Goal: Entertainment & Leisure: Consume media (video, audio)

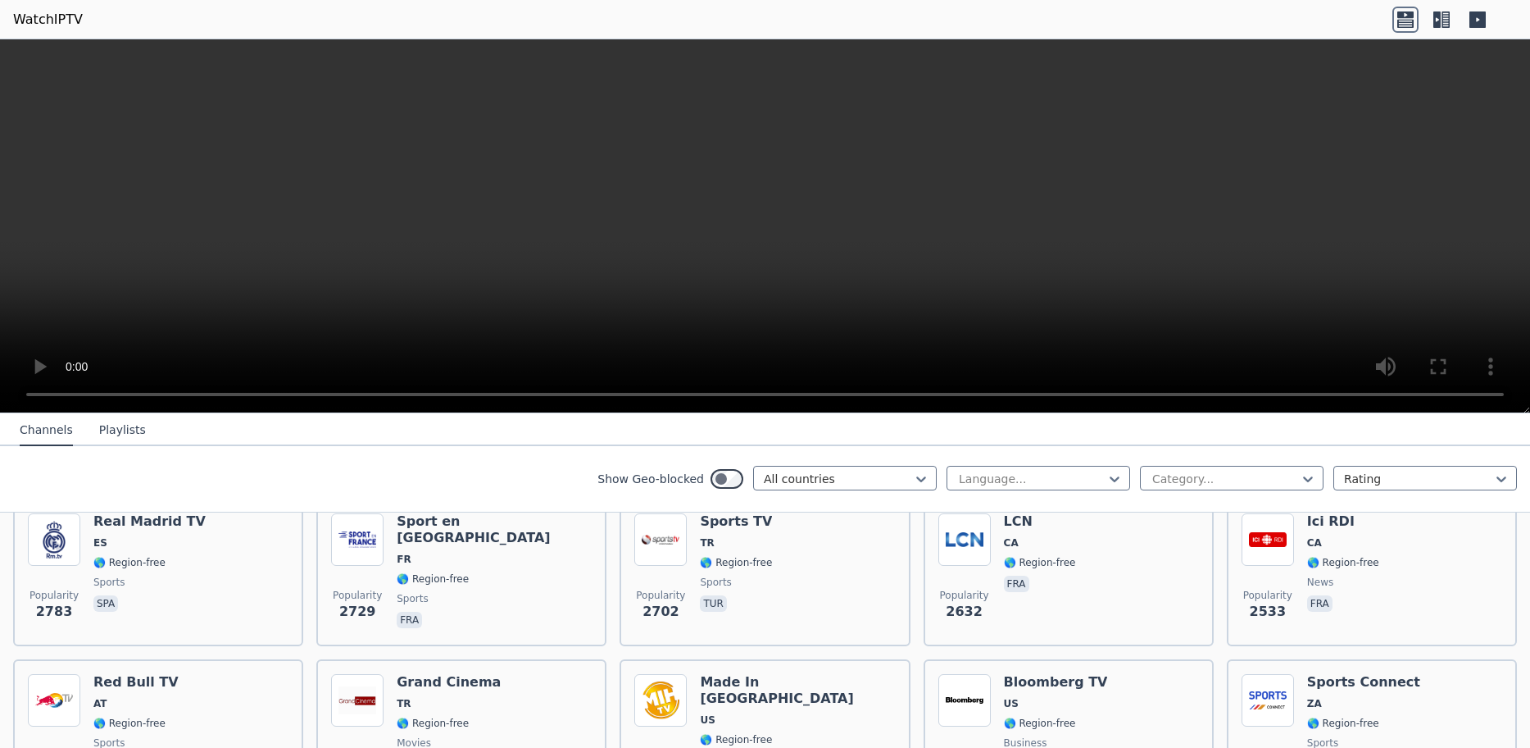
scroll to position [620, 0]
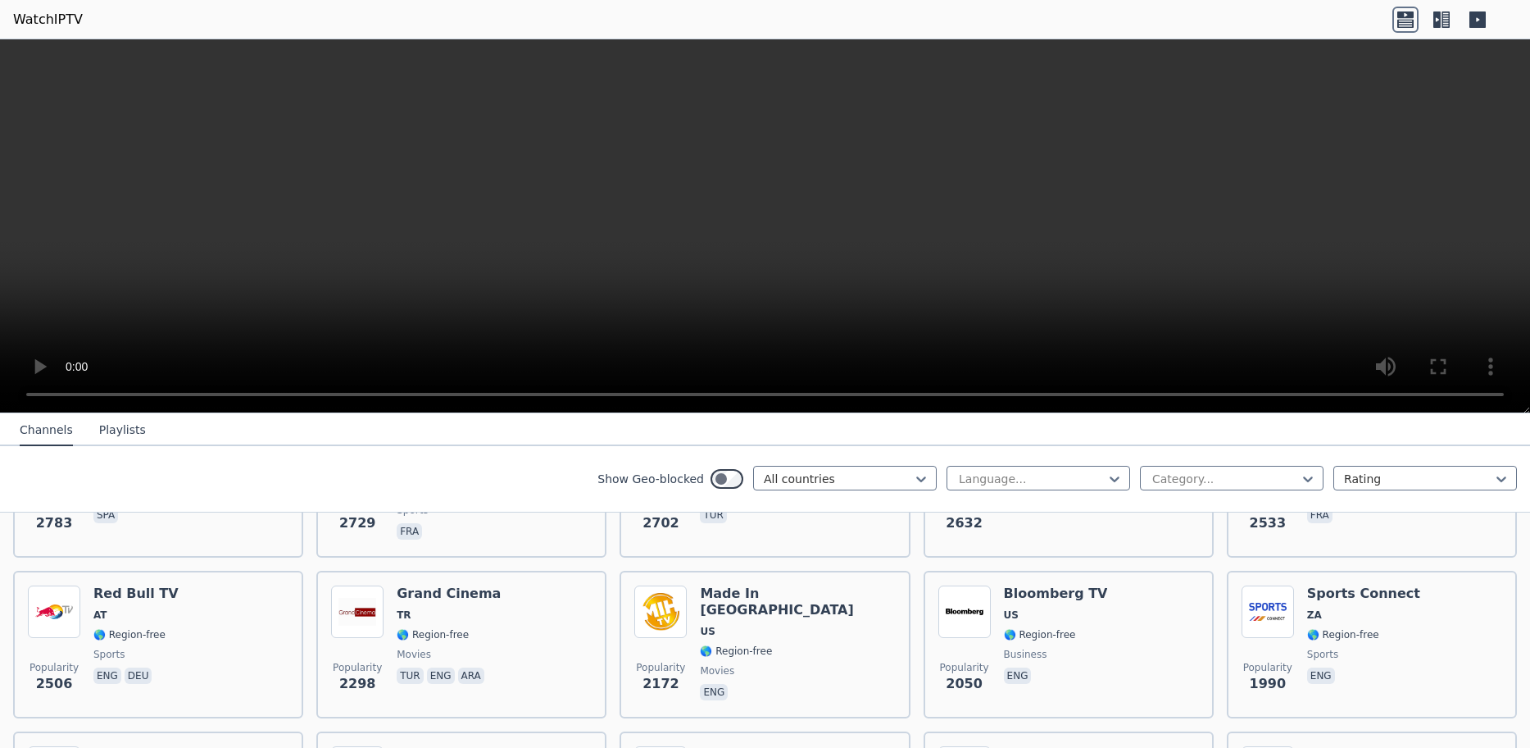
click at [1440, 16] on icon at bounding box center [1437, 19] width 7 height 16
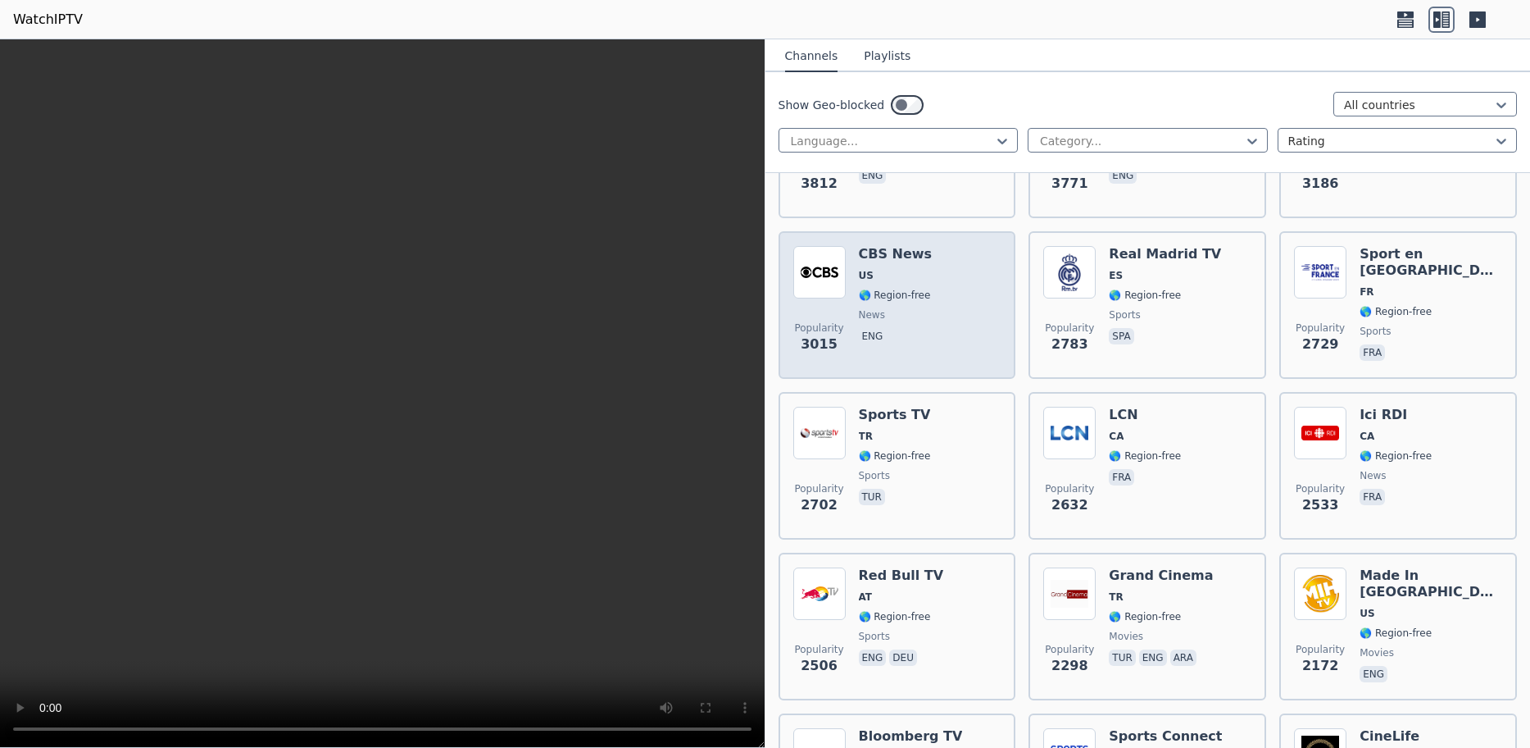
click at [894, 246] on h6 "CBS News" at bounding box center [896, 254] width 74 height 16
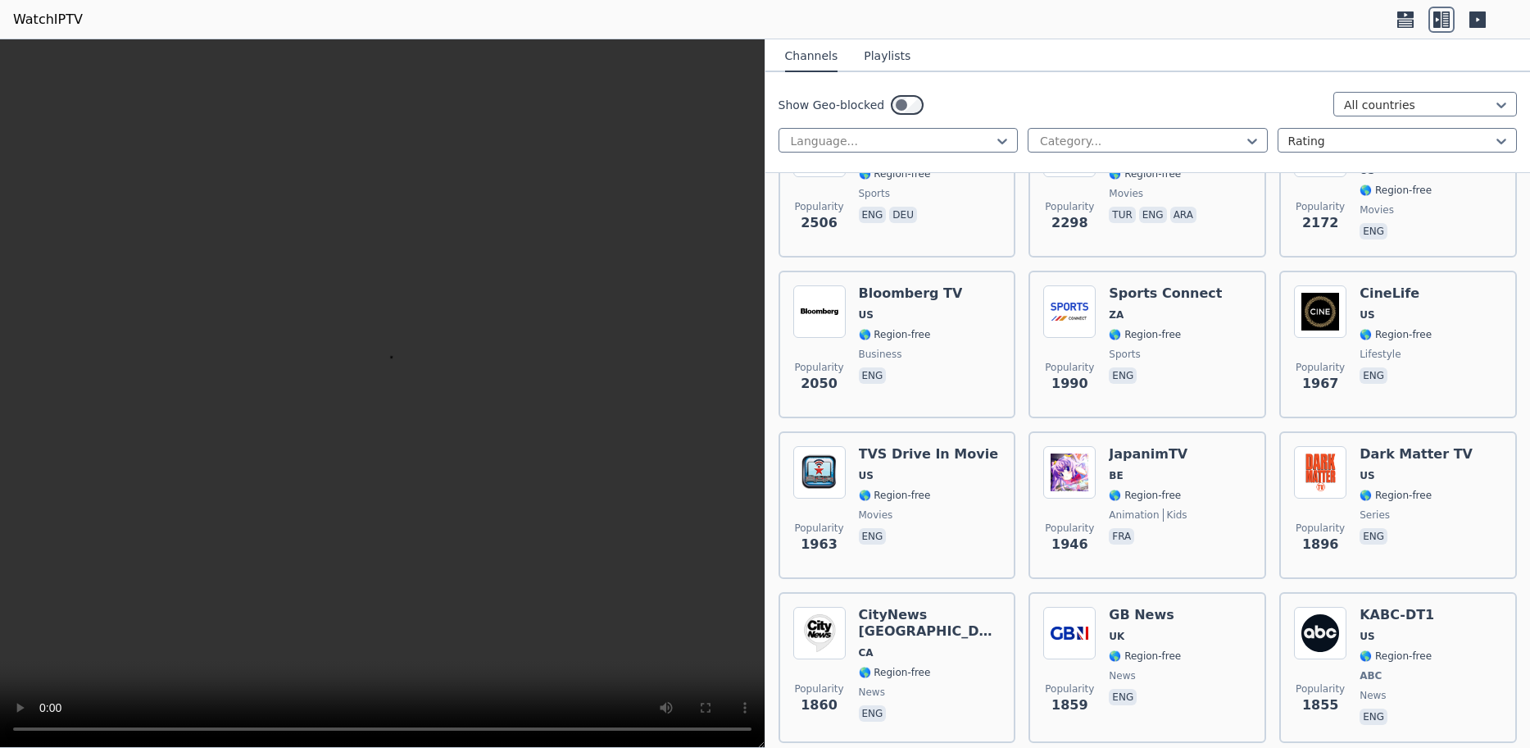
scroll to position [1151, 0]
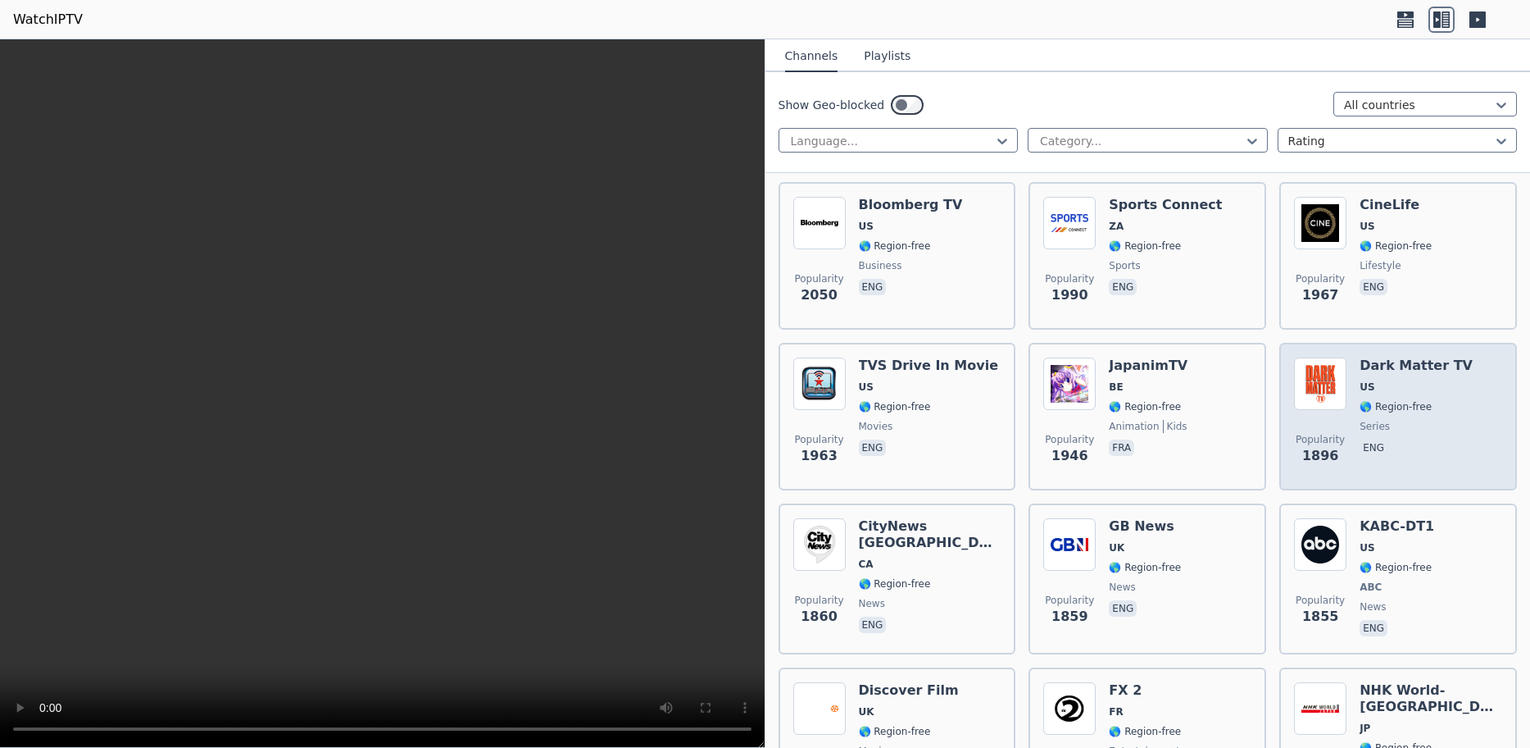
click at [1421, 357] on h6 "Dark Matter TV" at bounding box center [1416, 365] width 113 height 16
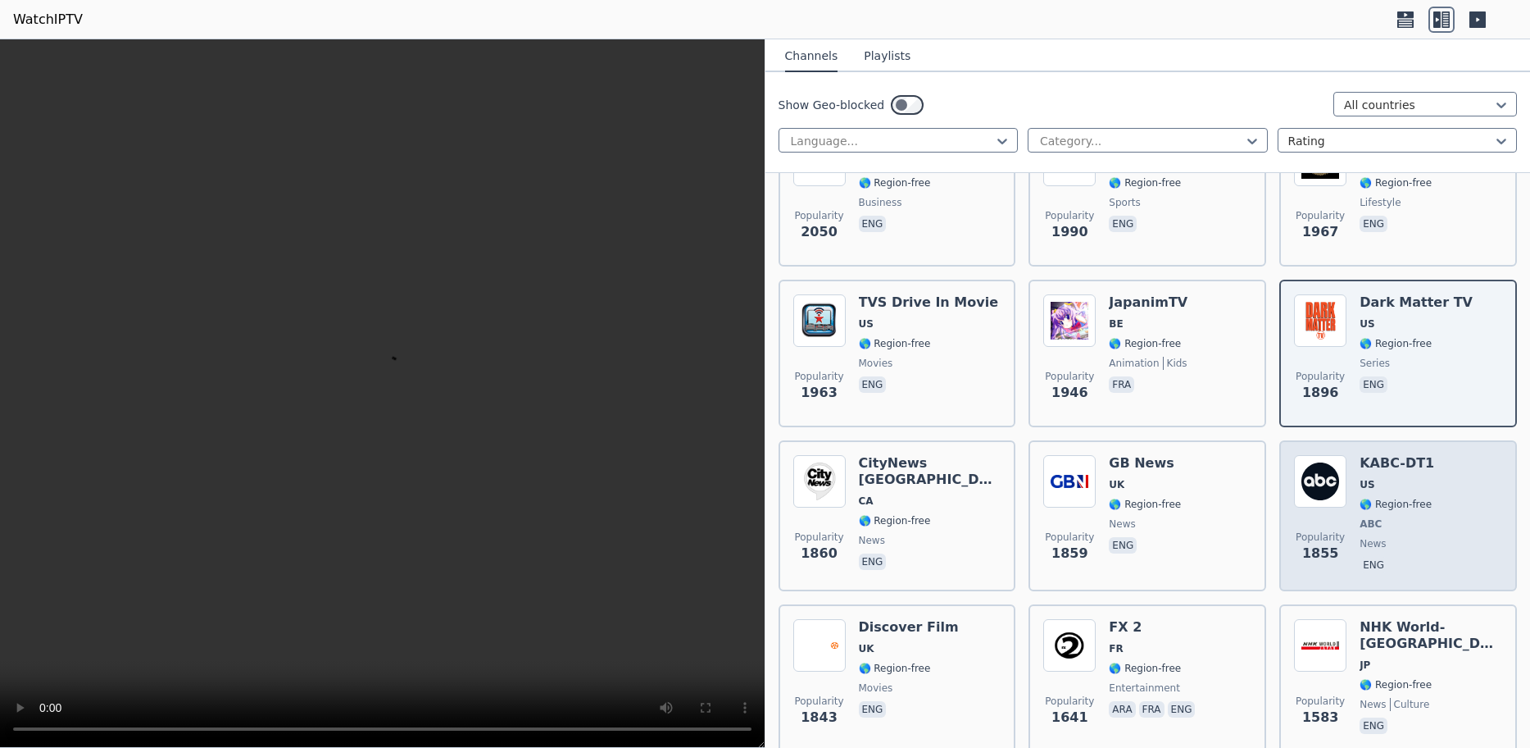
scroll to position [1239, 0]
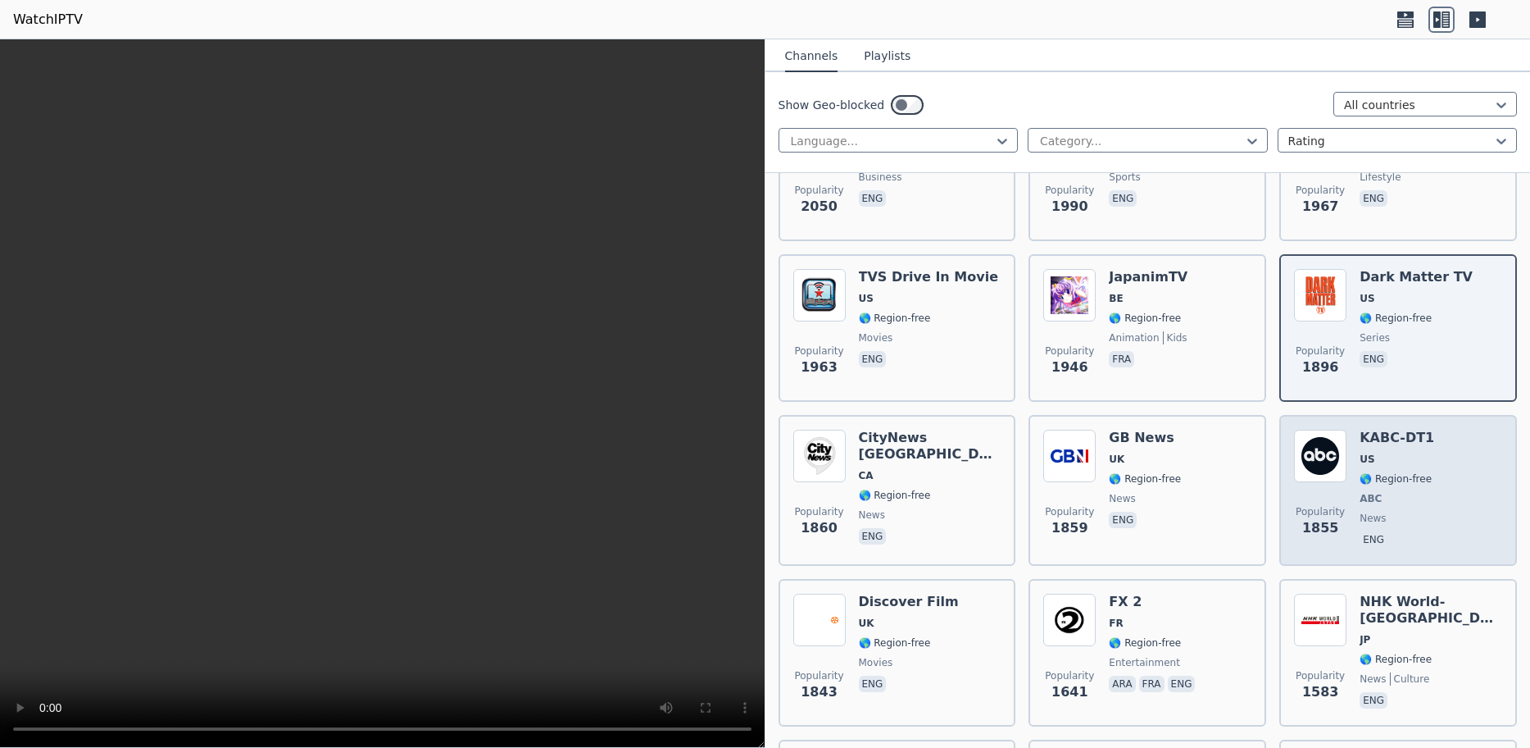
click at [1392, 430] on h6 "KABC-DT1" at bounding box center [1397, 438] width 75 height 16
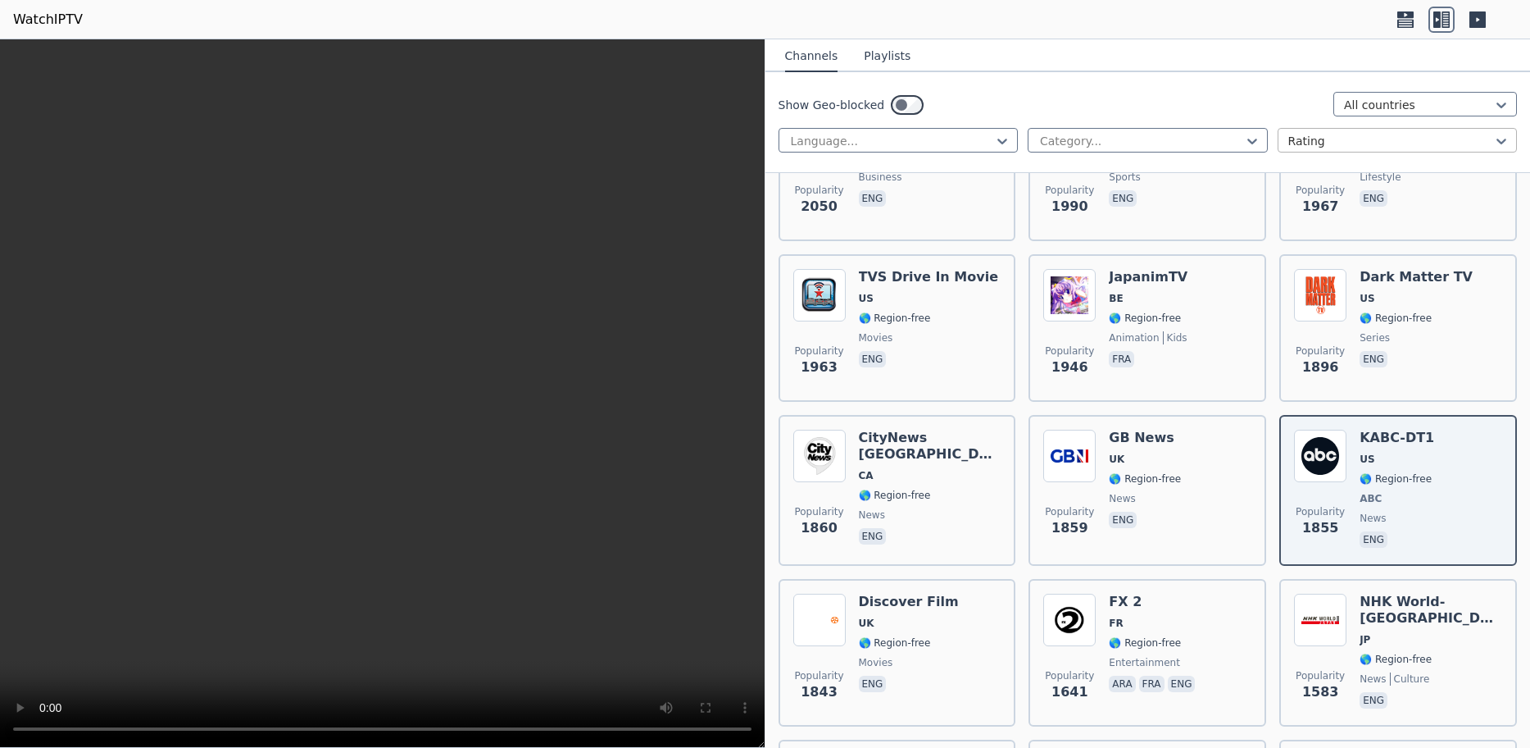
click at [1326, 136] on div at bounding box center [1392, 141] width 206 height 16
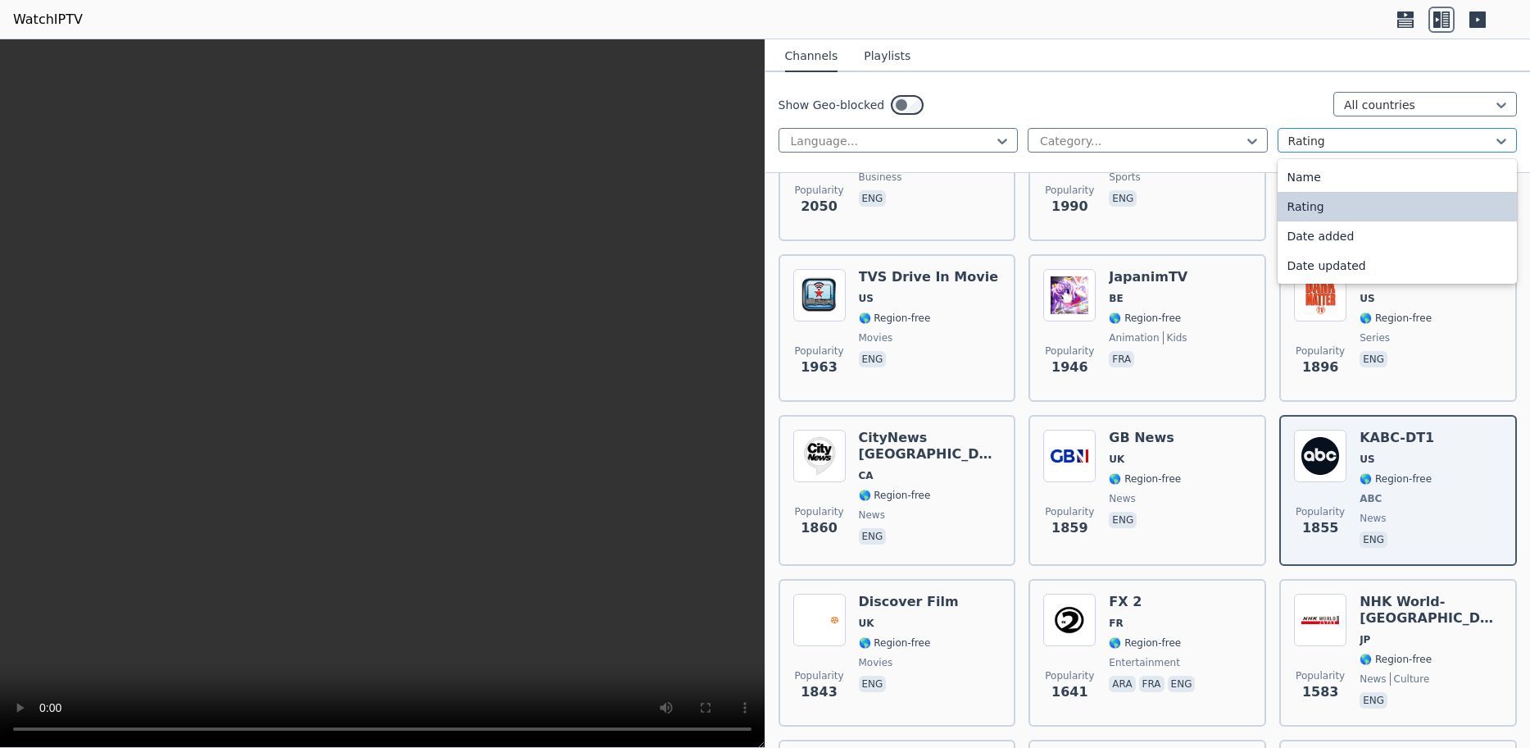
click at [1326, 136] on div at bounding box center [1392, 141] width 206 height 16
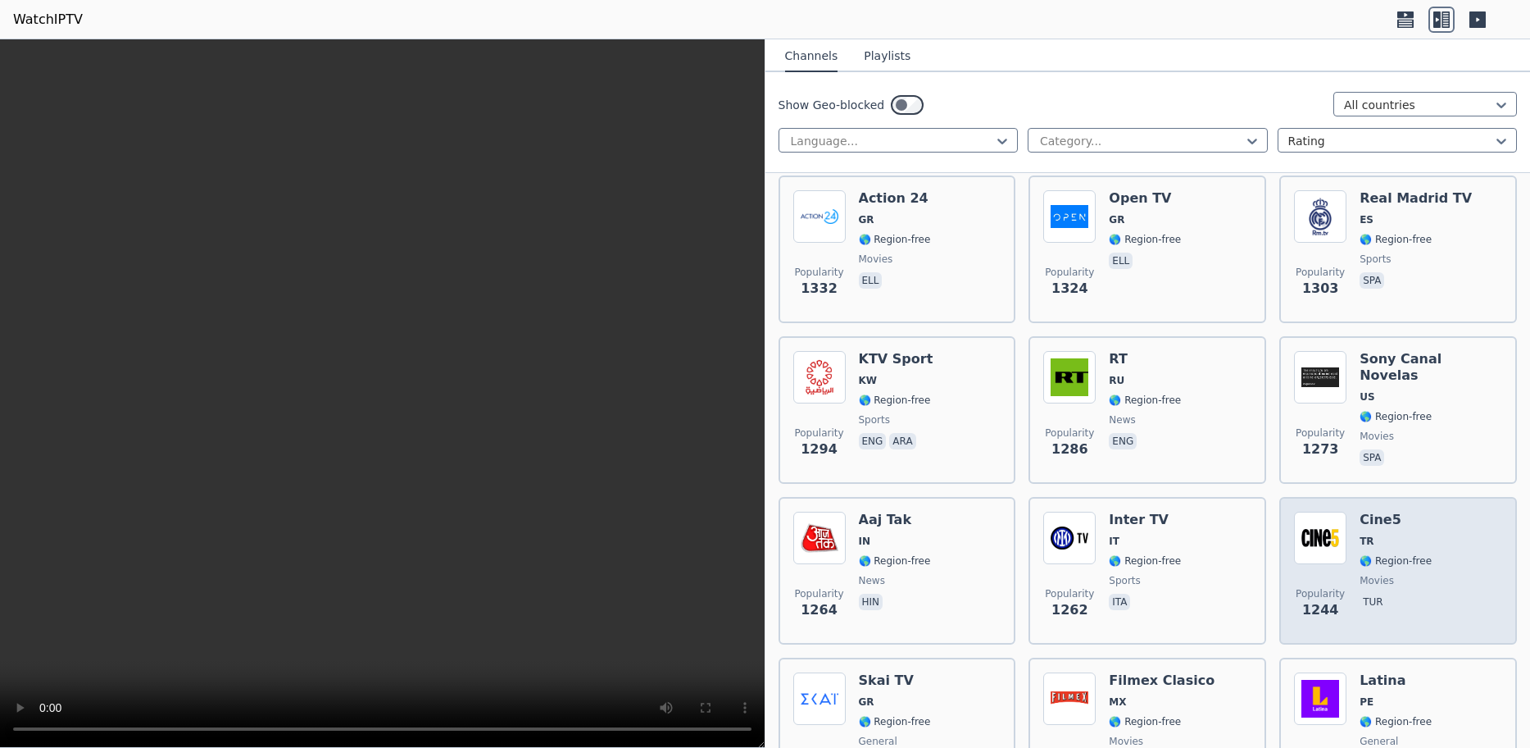
scroll to position [2213, 0]
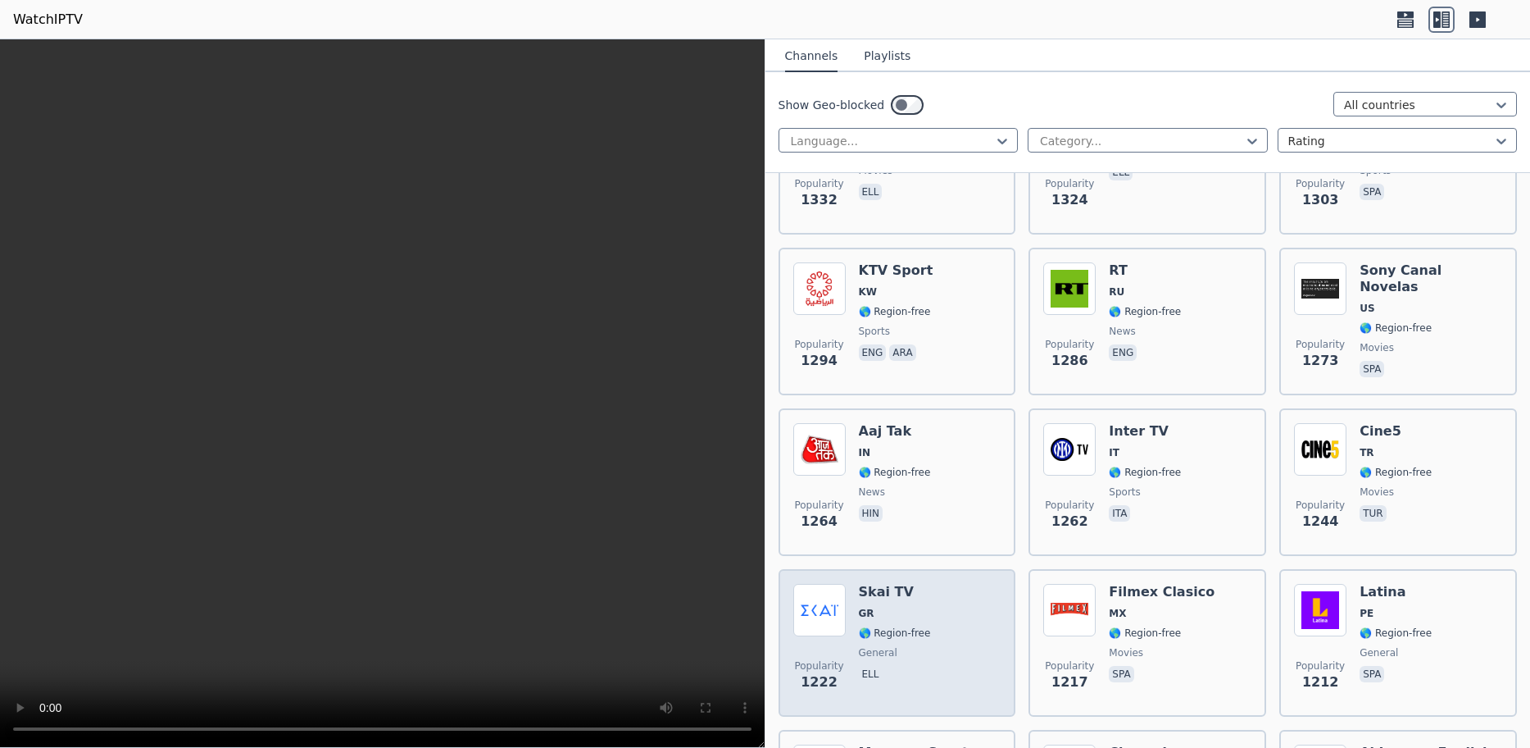
click at [894, 584] on h6 "Skai TV" at bounding box center [895, 592] width 72 height 16
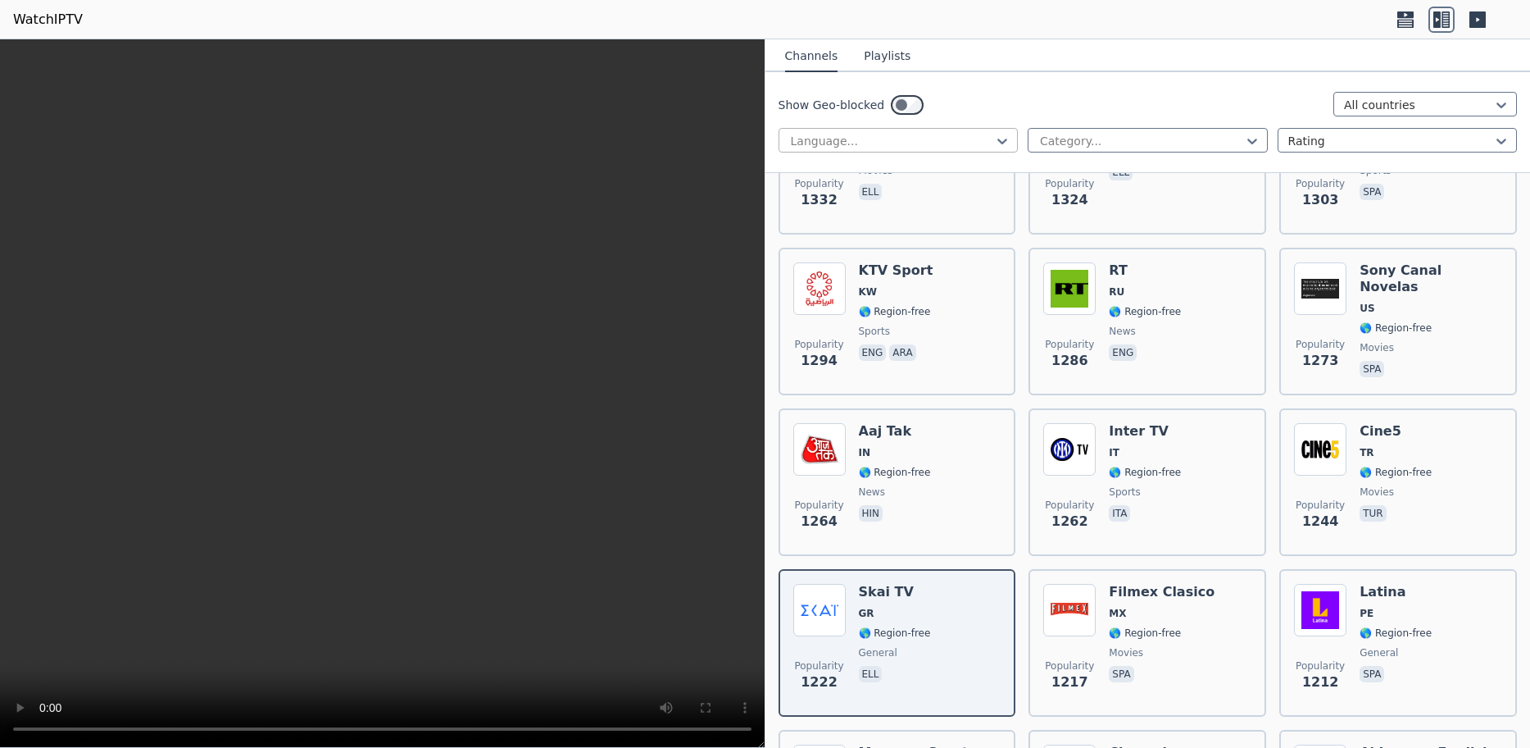
click at [927, 143] on div at bounding box center [892, 141] width 206 height 16
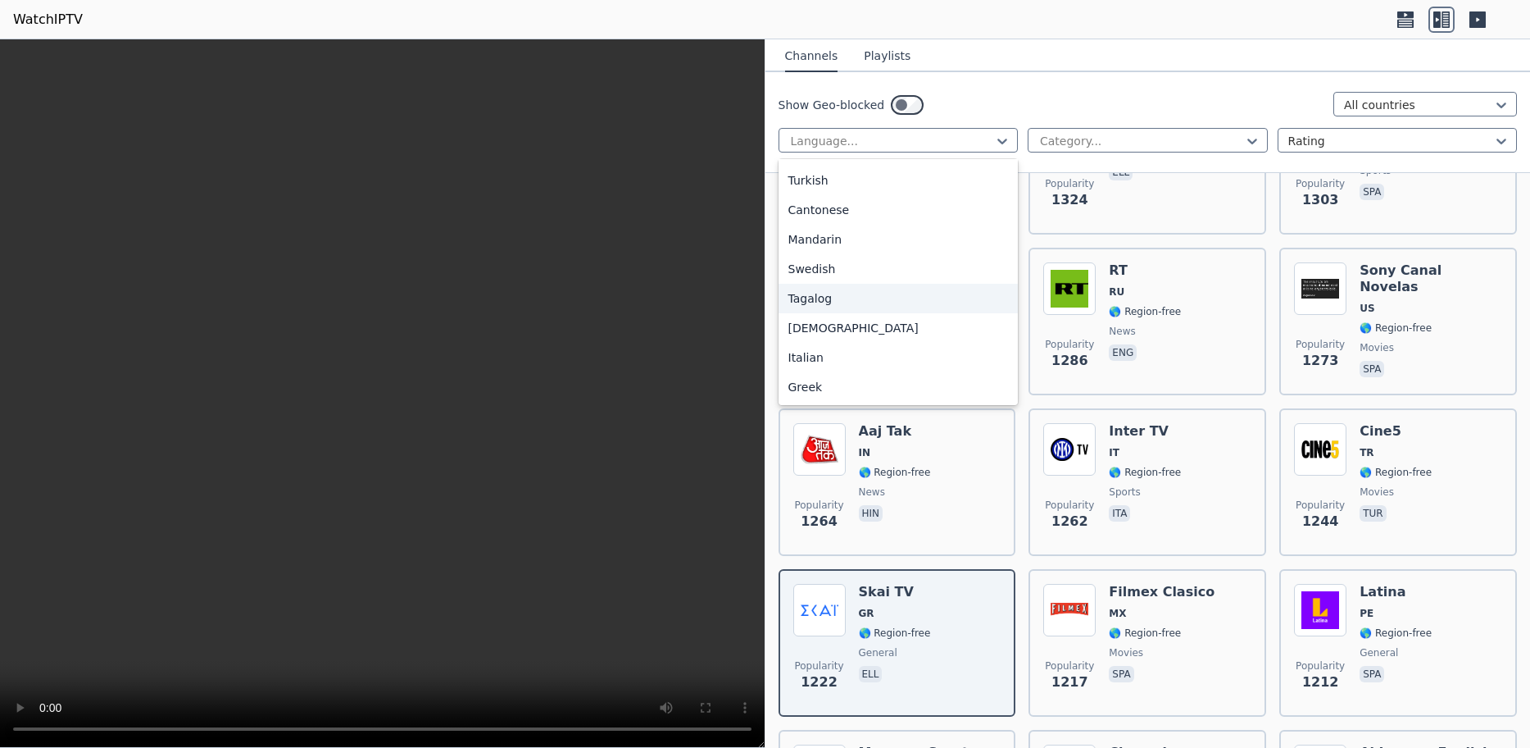
scroll to position [0, 0]
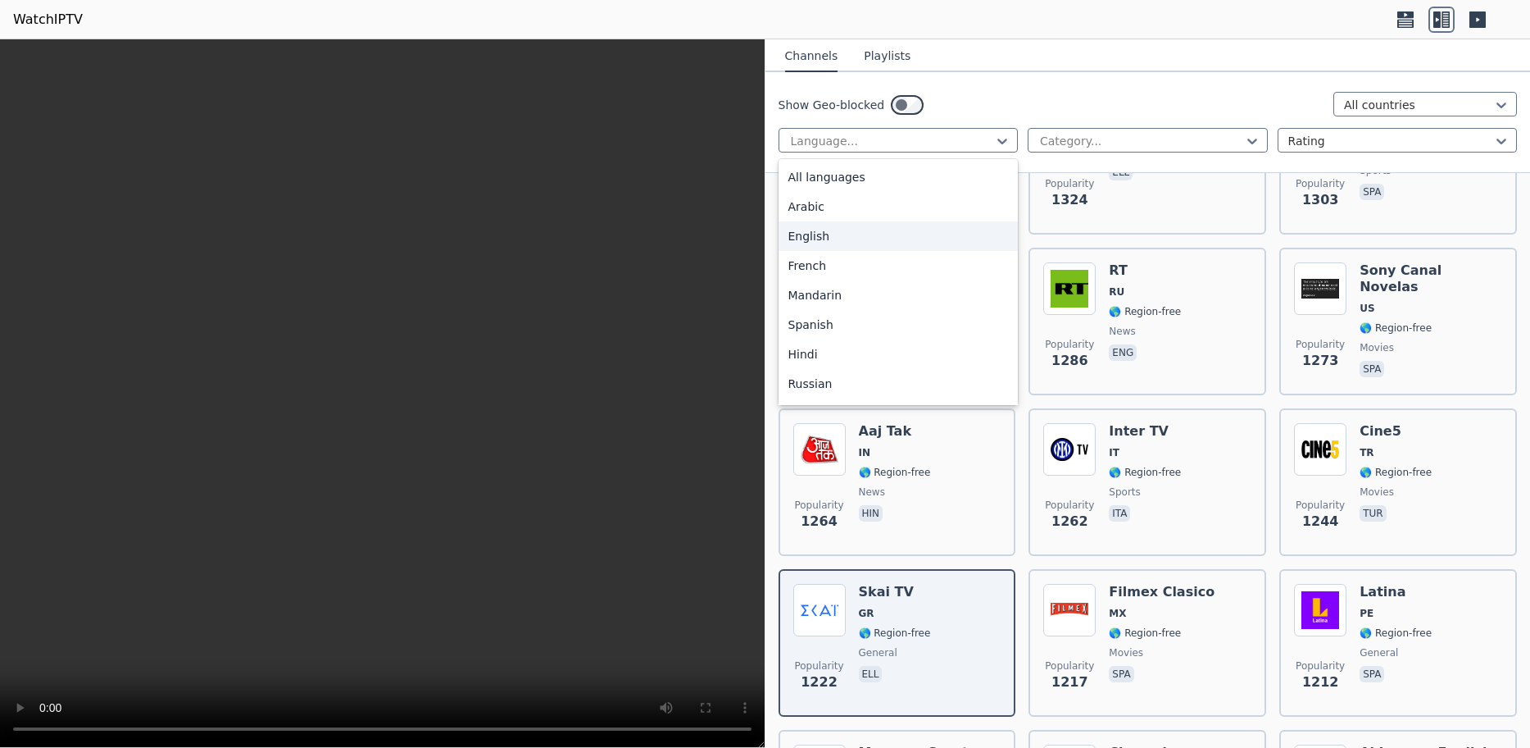
click at [799, 190] on div "All languages" at bounding box center [899, 177] width 240 height 30
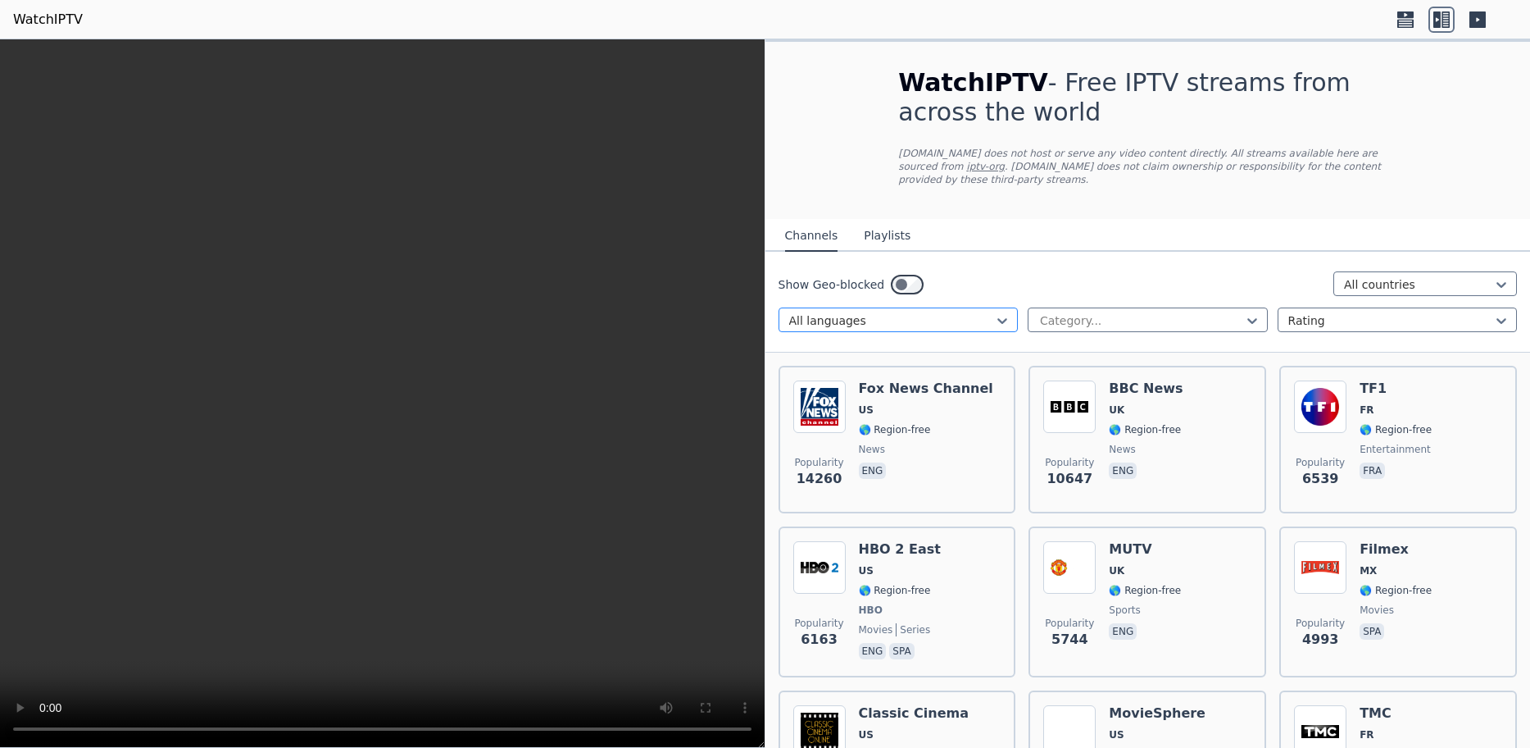
click at [859, 312] on div at bounding box center [892, 320] width 206 height 16
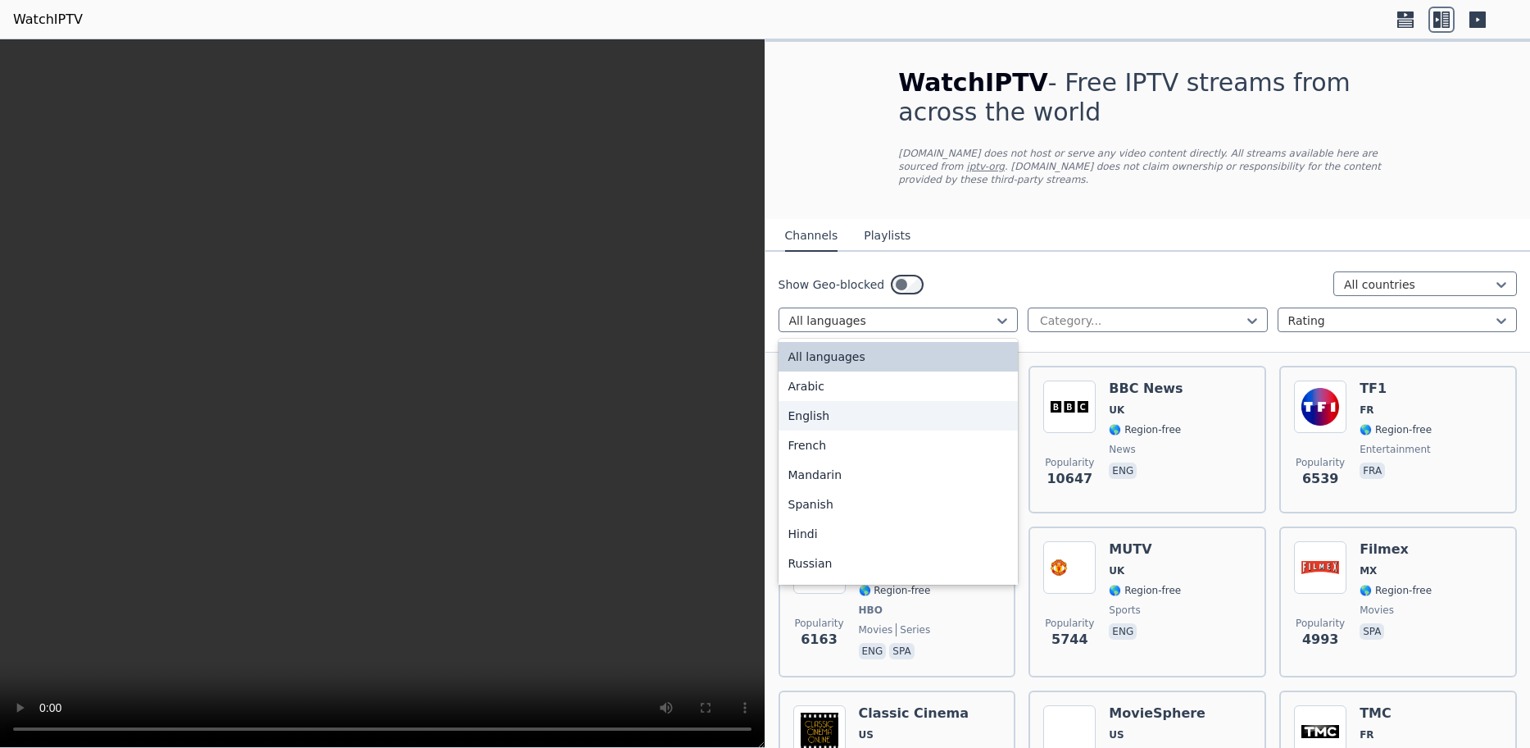
click at [826, 403] on div "English" at bounding box center [899, 416] width 240 height 30
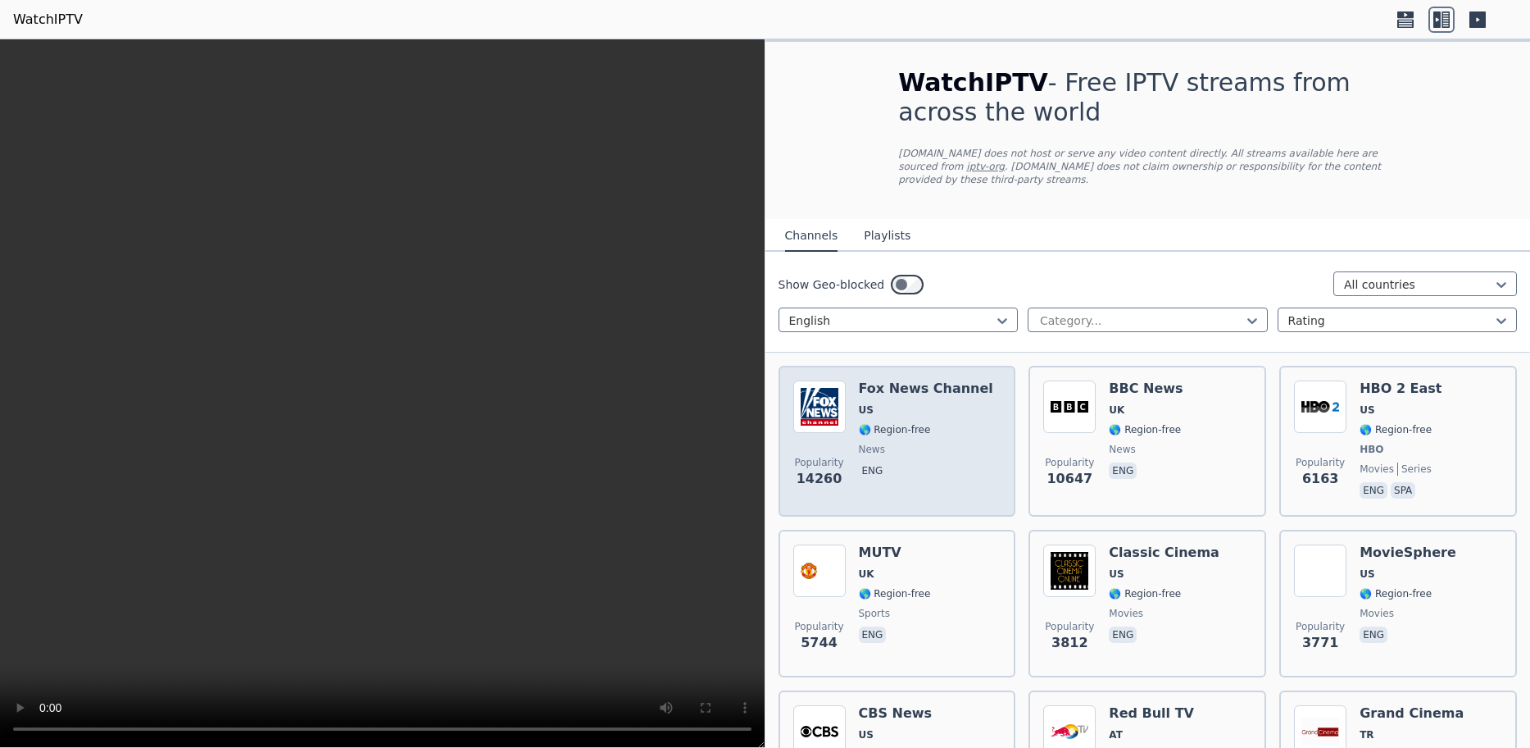
click at [930, 380] on h6 "Fox News Channel" at bounding box center [926, 388] width 134 height 16
